Goal: Check status: Check status

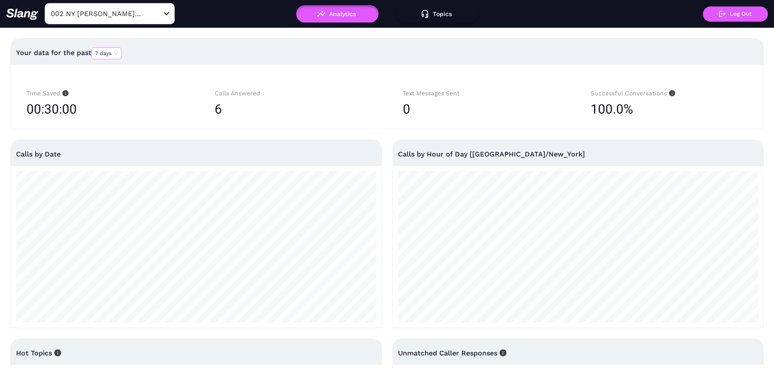
scroll to position [0, 0]
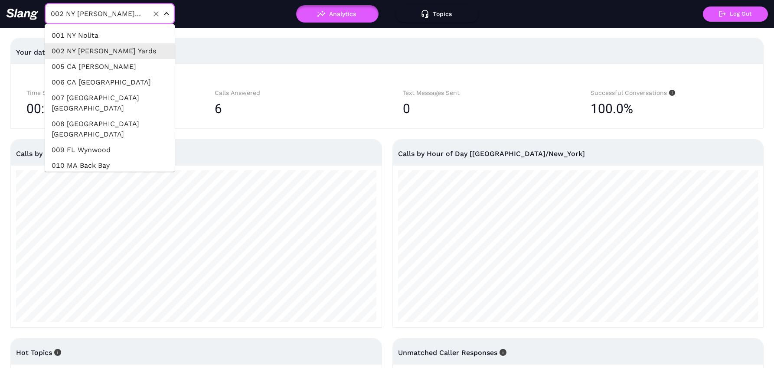
click at [103, 13] on input "002 NY [PERSON_NAME] Yards" at bounding box center [96, 13] width 95 height 13
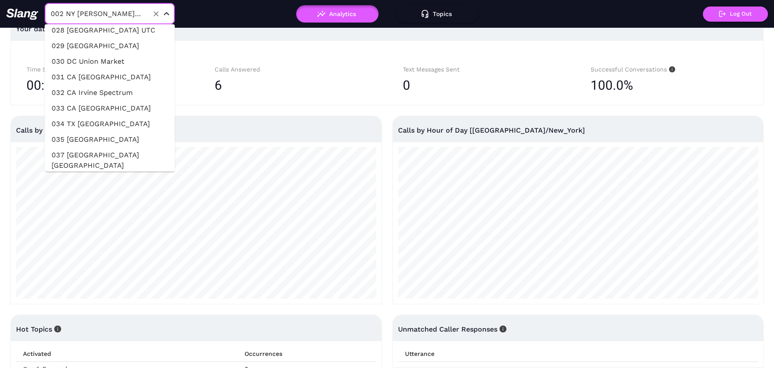
scroll to position [25, 0]
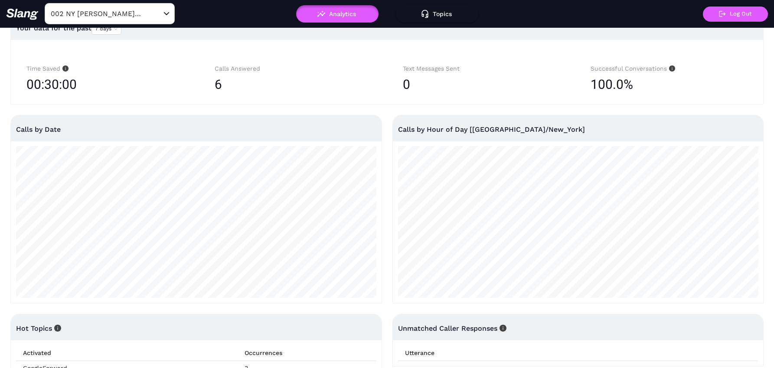
click at [276, 39] on div "Your data for the past 7 days" at bounding box center [387, 28] width 742 height 28
